Goal: Find specific page/section: Find specific page/section

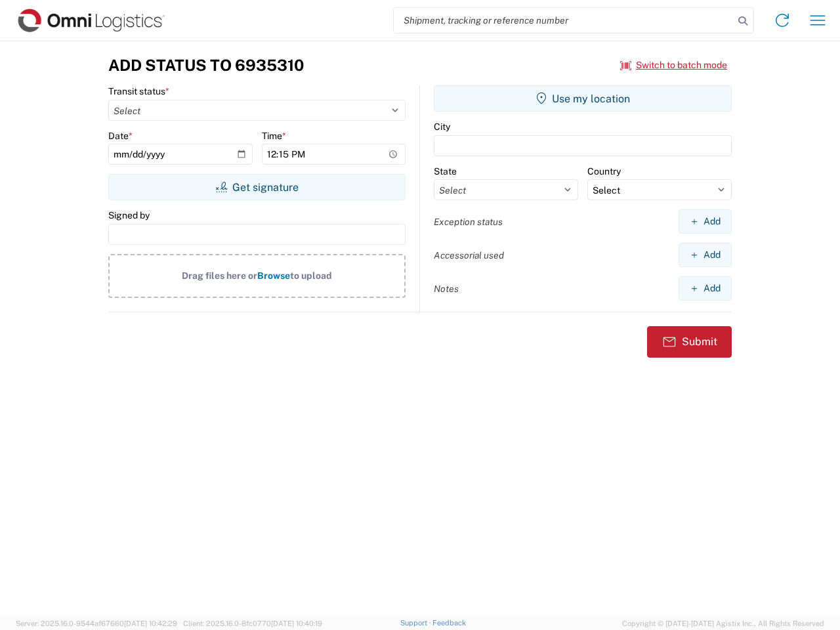
click at [564, 20] on input "search" at bounding box center [564, 20] width 340 height 25
click at [743, 21] on icon at bounding box center [743, 21] width 18 height 18
click at [782, 20] on icon at bounding box center [782, 20] width 21 height 21
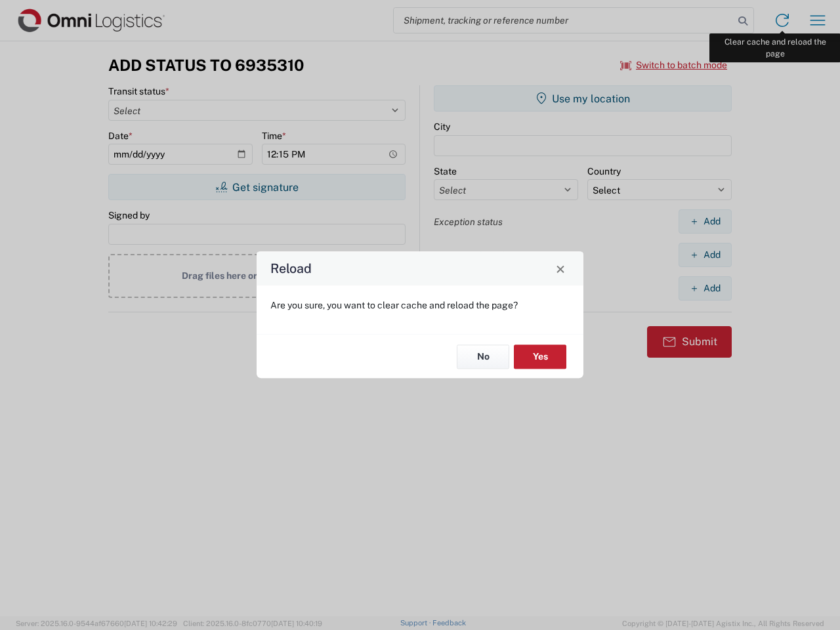
click at [818, 20] on div "Reload Are you sure, you want to clear cache and reload the page? No Yes" at bounding box center [420, 315] width 840 height 630
click at [674, 65] on div "Reload Are you sure, you want to clear cache and reload the page? No Yes" at bounding box center [420, 315] width 840 height 630
click at [257, 187] on div "Reload Are you sure, you want to clear cache and reload the page? No Yes" at bounding box center [420, 315] width 840 height 630
click at [583, 98] on div "Reload Are you sure, you want to clear cache and reload the page? No Yes" at bounding box center [420, 315] width 840 height 630
click at [705, 221] on div "Reload Are you sure, you want to clear cache and reload the page? No Yes" at bounding box center [420, 315] width 840 height 630
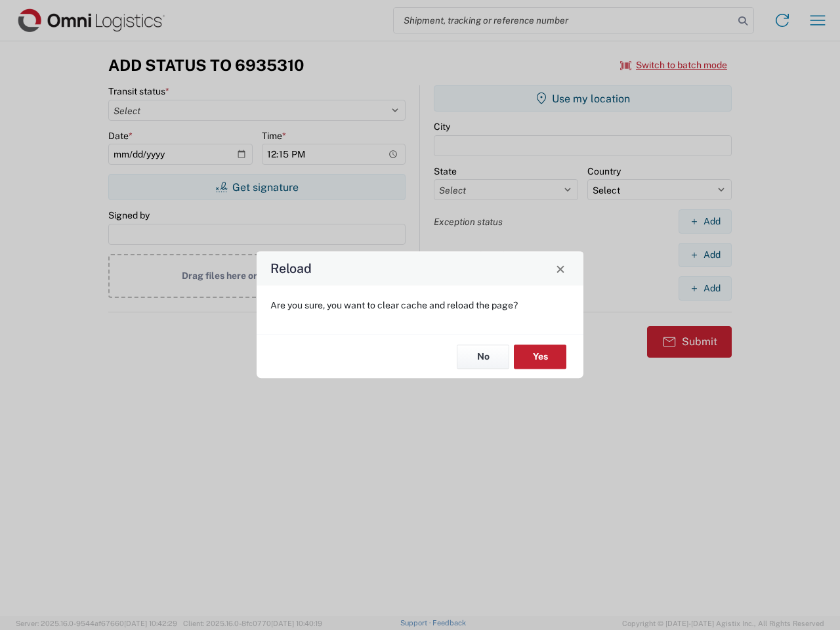
click at [705, 255] on div "Reload Are you sure, you want to clear cache and reload the page? No Yes" at bounding box center [420, 315] width 840 height 630
click at [705, 288] on div "Reload Are you sure, you want to clear cache and reload the page? No Yes" at bounding box center [420, 315] width 840 height 630
